Goal: Find specific page/section: Find specific page/section

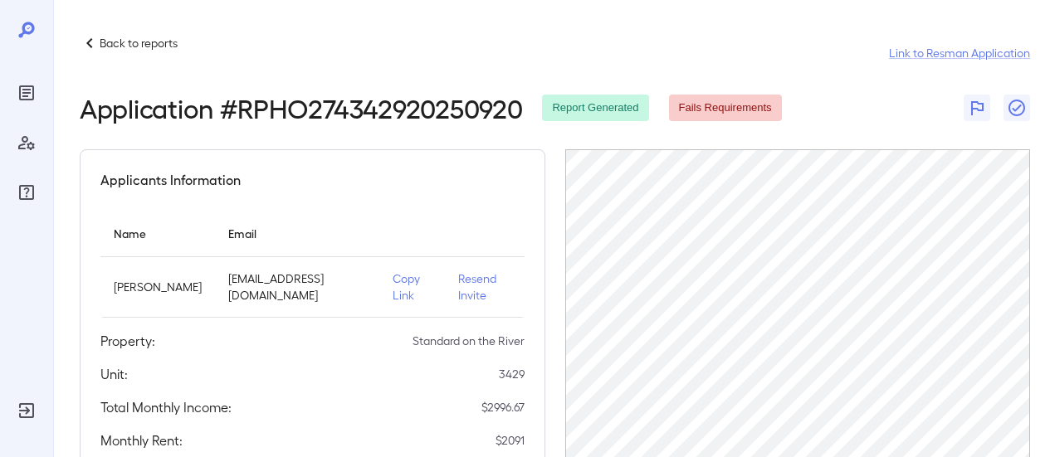
scroll to position [307, 0]
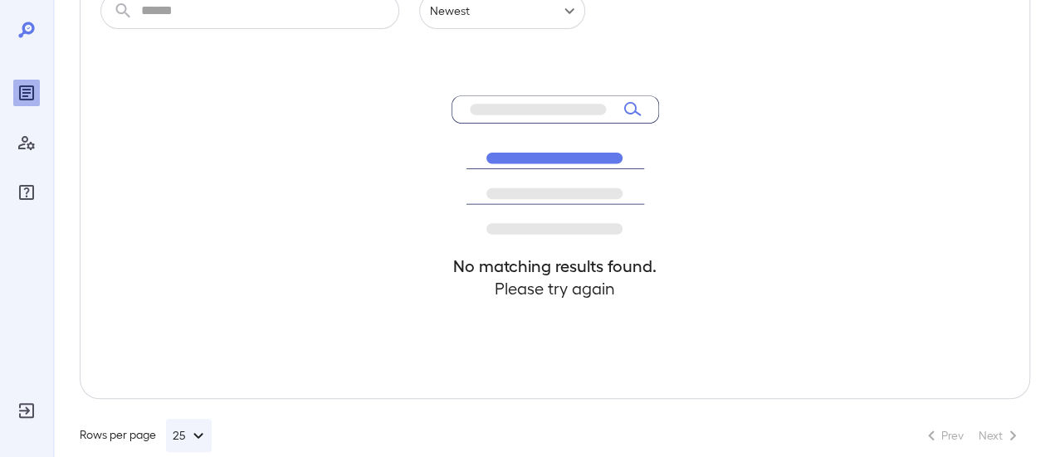
scroll to position [148, 0]
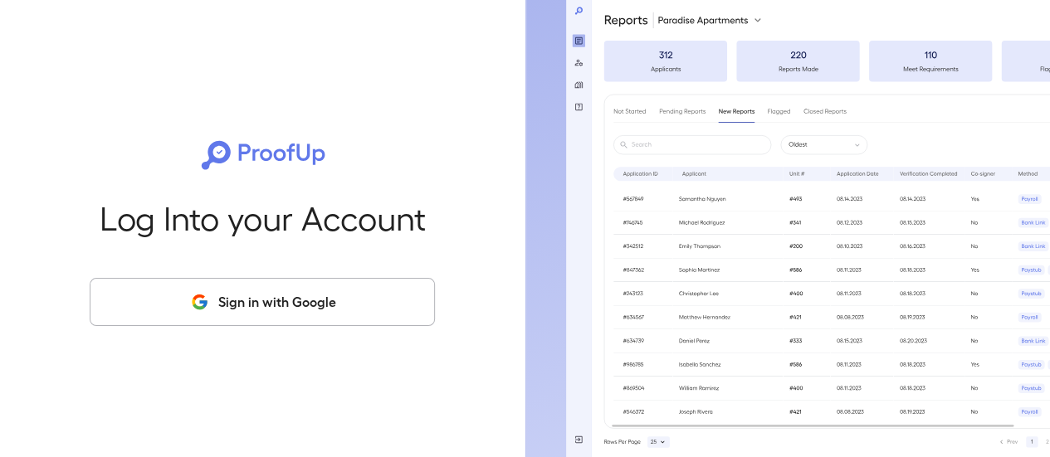
click at [264, 310] on button "Sign in with Google" at bounding box center [262, 302] width 345 height 48
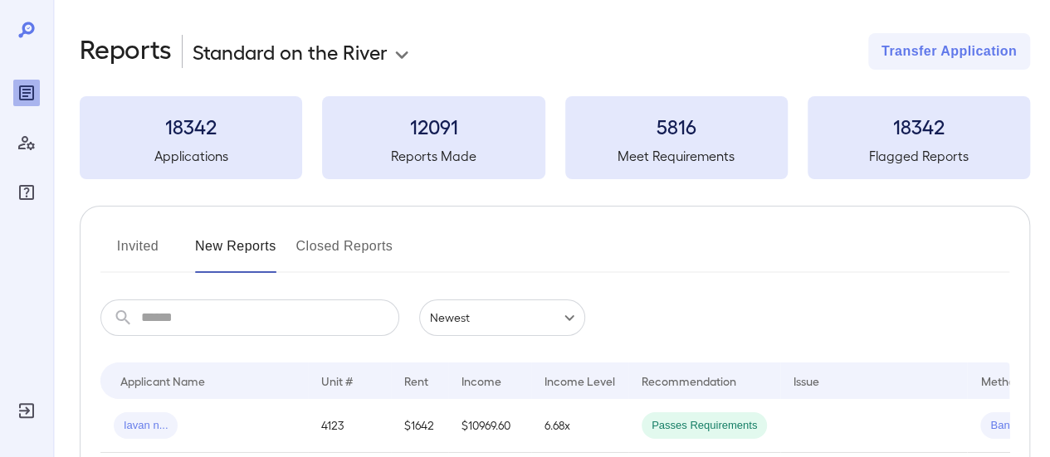
scroll to position [166, 0]
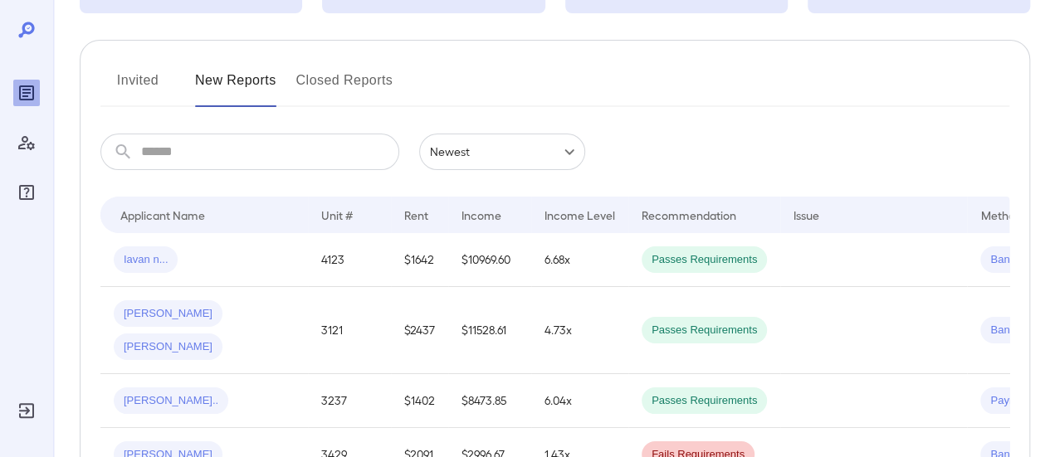
click at [248, 160] on input "text" at bounding box center [270, 152] width 258 height 37
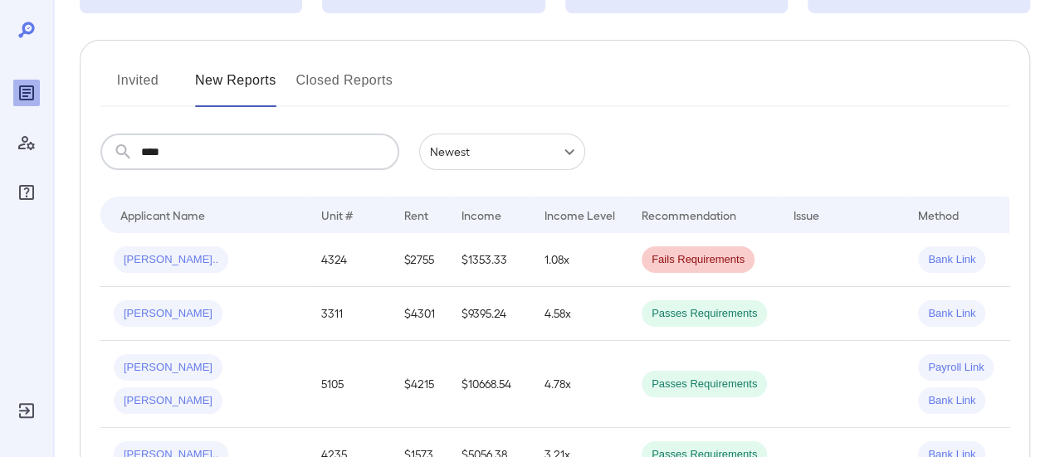
scroll to position [95, 0]
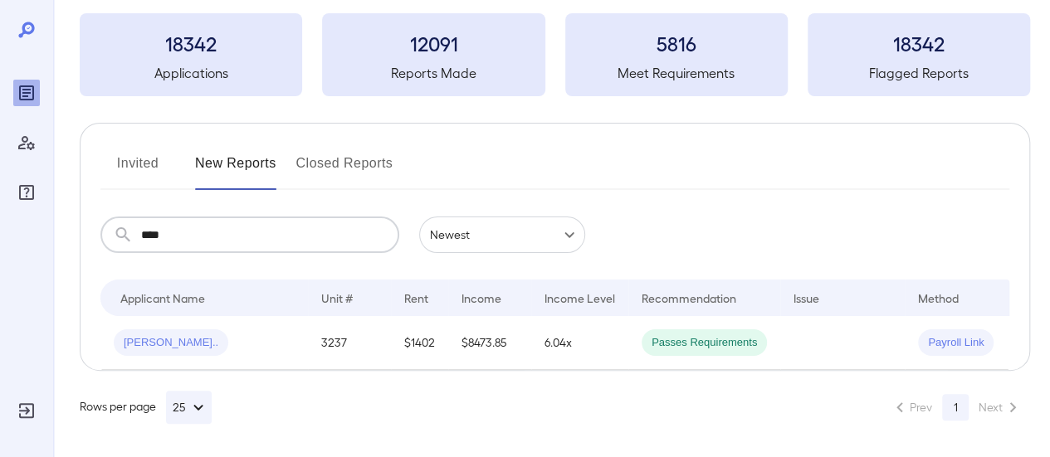
type input "****"
